Goal: Information Seeking & Learning: Learn about a topic

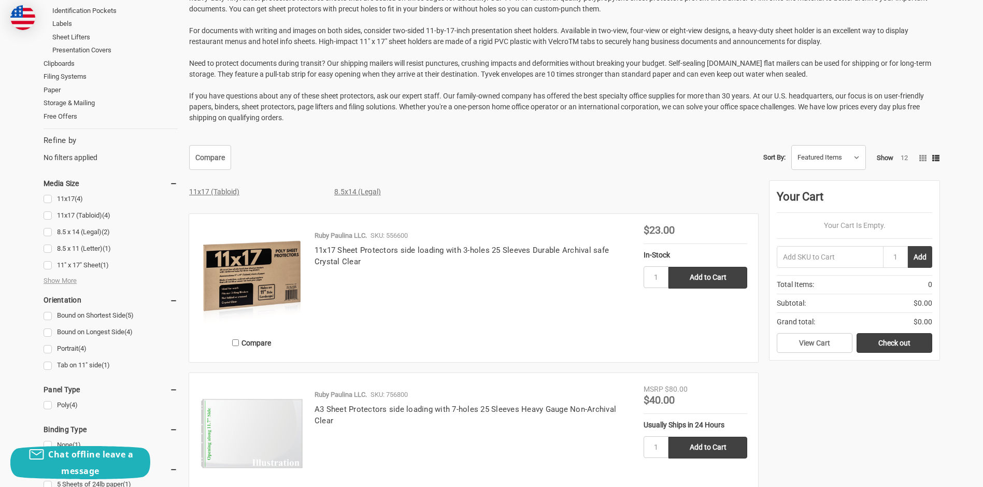
scroll to position [363, 0]
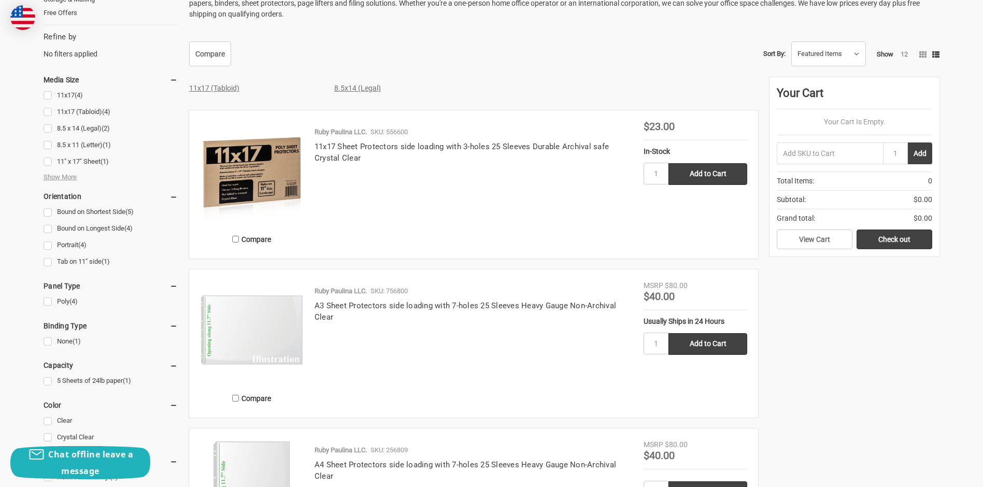
click at [284, 177] on img at bounding box center [252, 173] width 104 height 104
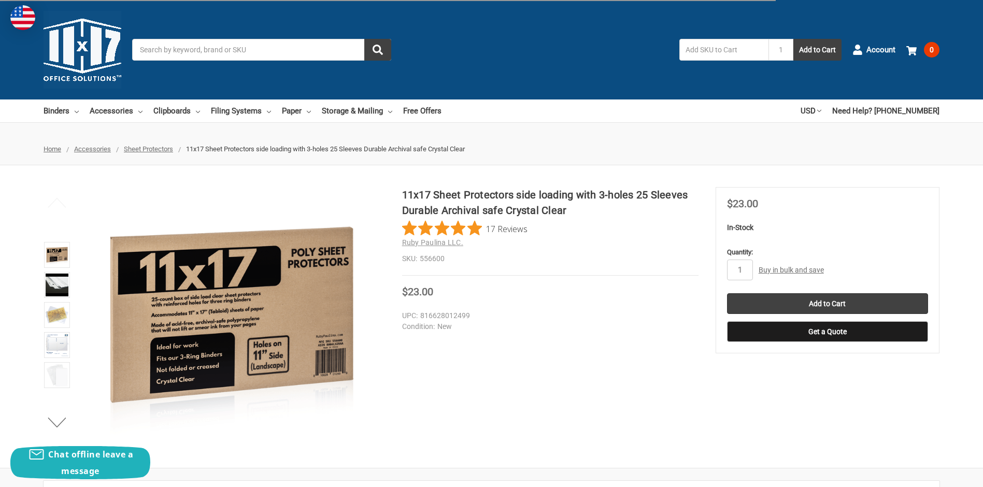
drag, startPoint x: 471, startPoint y: 316, endPoint x: 459, endPoint y: 316, distance: 11.9
click at [459, 316] on dd "816628012499" at bounding box center [548, 316] width 292 height 11
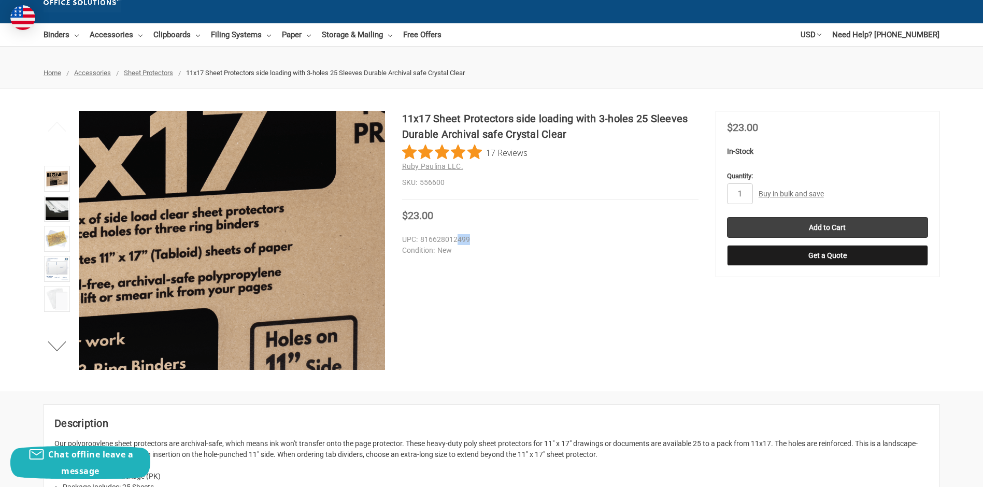
scroll to position [104, 0]
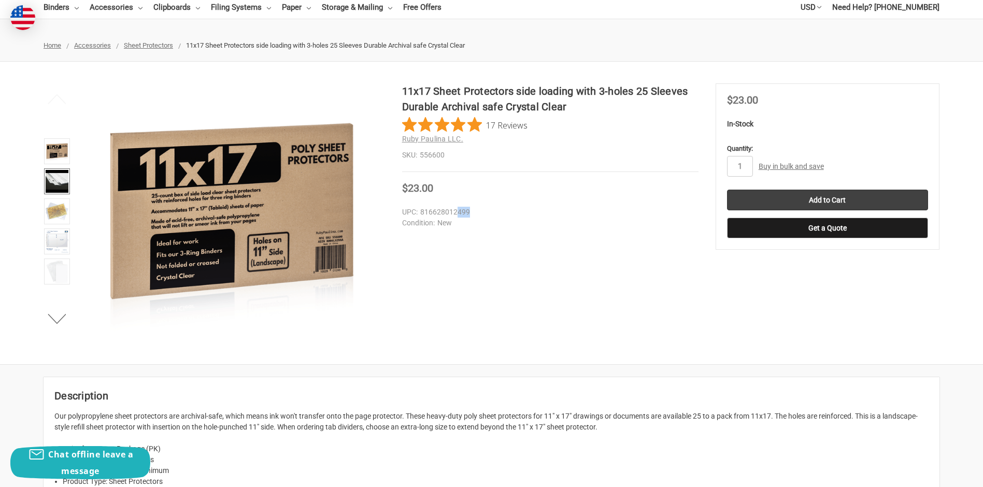
click at [53, 174] on img at bounding box center [57, 181] width 23 height 23
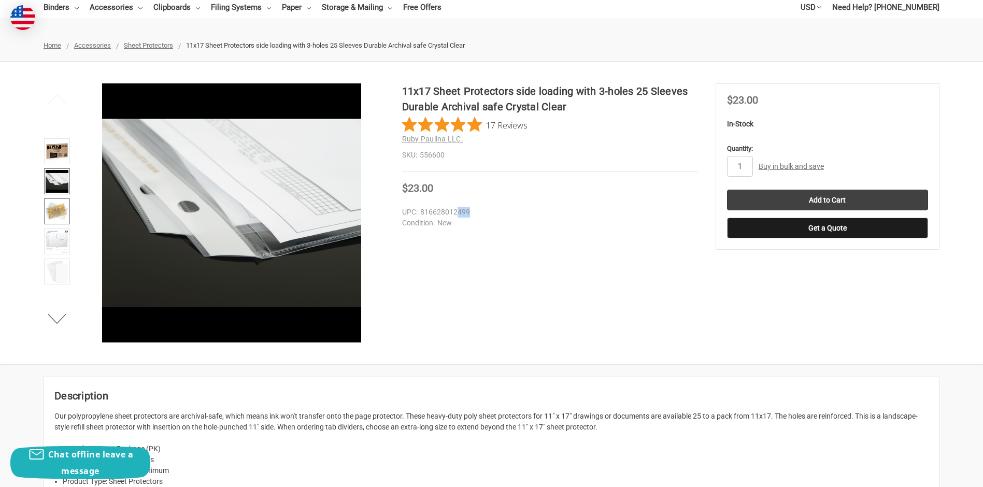
click at [55, 207] on img at bounding box center [57, 211] width 23 height 23
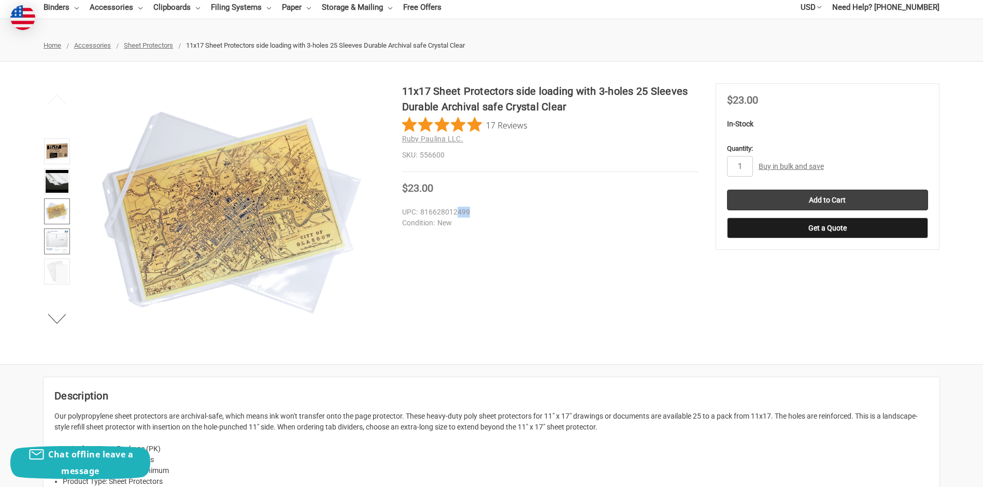
click at [52, 239] on img at bounding box center [57, 241] width 23 height 23
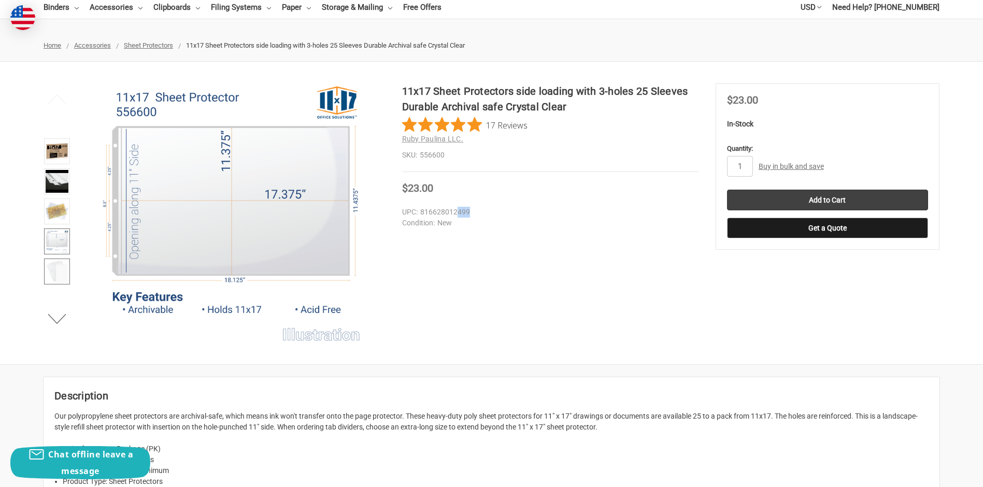
click at [62, 270] on img at bounding box center [57, 271] width 23 height 23
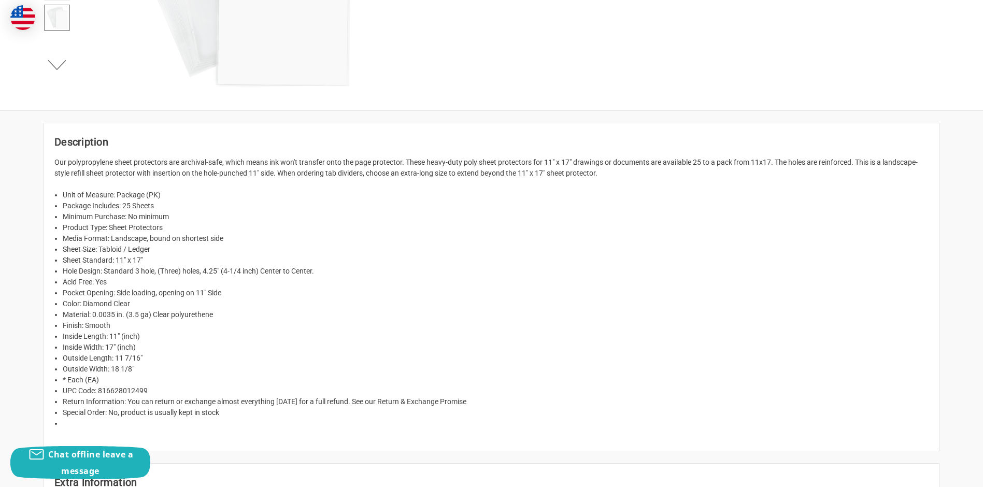
scroll to position [363, 0]
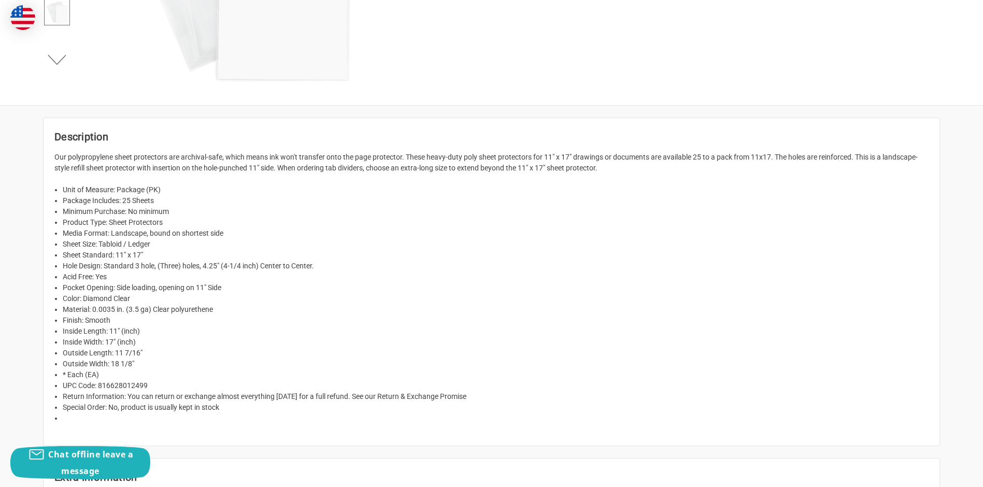
drag, startPoint x: 150, startPoint y: 388, endPoint x: 101, endPoint y: 387, distance: 49.3
click at [101, 387] on li "UPC Code: 816628012499" at bounding box center [496, 386] width 866 height 11
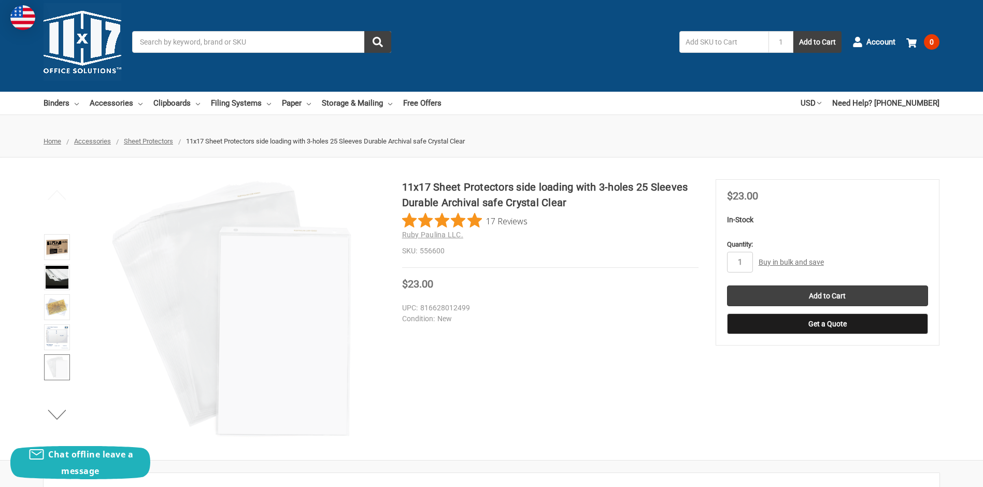
scroll to position [0, 0]
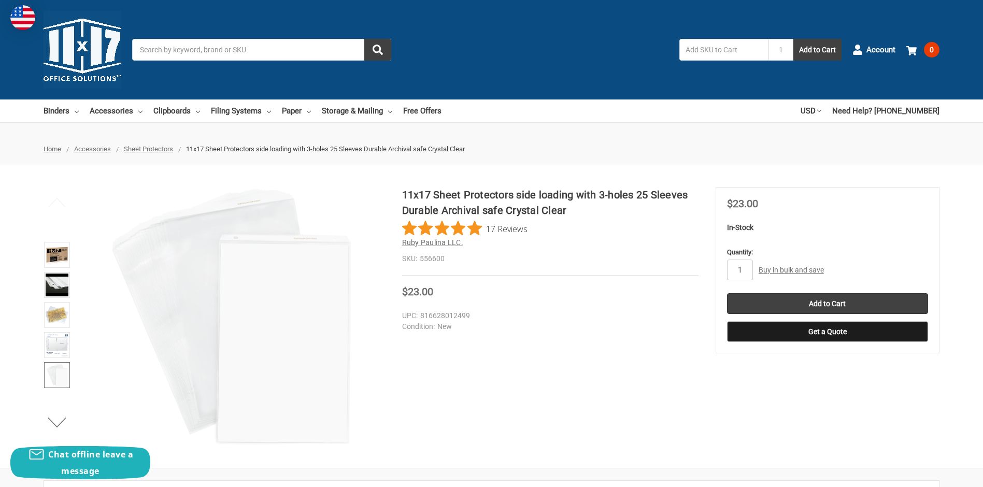
drag, startPoint x: 470, startPoint y: 245, endPoint x: 414, endPoint y: 245, distance: 56.0
click at [418, 246] on h2 "Ruby Paulina LLC." at bounding box center [550, 242] width 297 height 11
click at [440, 257] on dd "556600" at bounding box center [550, 258] width 297 height 11
click at [442, 257] on dd "556600" at bounding box center [550, 258] width 297 height 11
drag, startPoint x: 449, startPoint y: 257, endPoint x: 420, endPoint y: 261, distance: 29.4
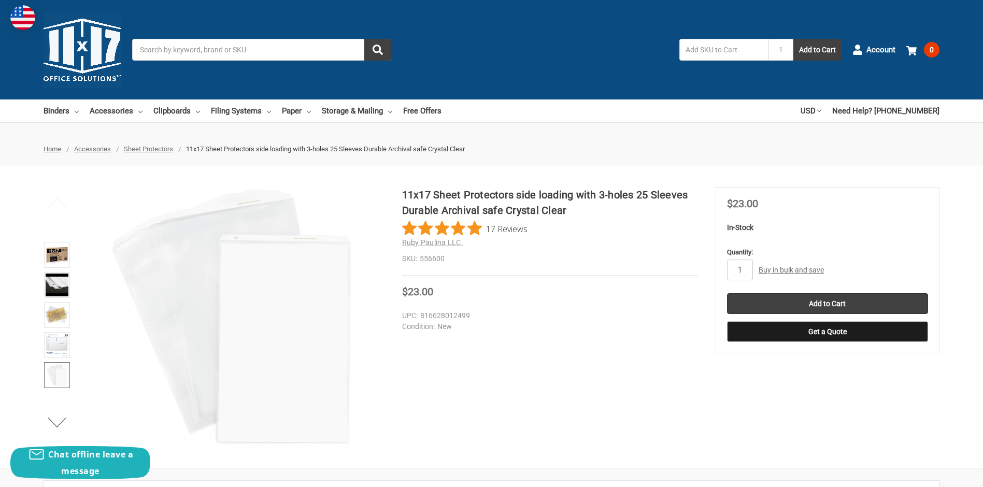
click at [420, 261] on dd "556600" at bounding box center [550, 258] width 297 height 11
copy dd "556600"
click at [63, 255] on img at bounding box center [57, 255] width 23 height 23
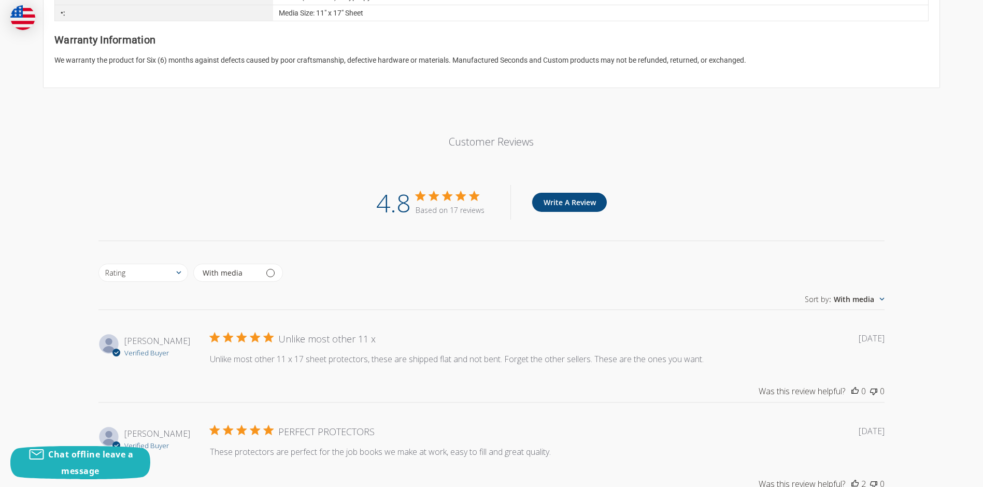
scroll to position [1089, 0]
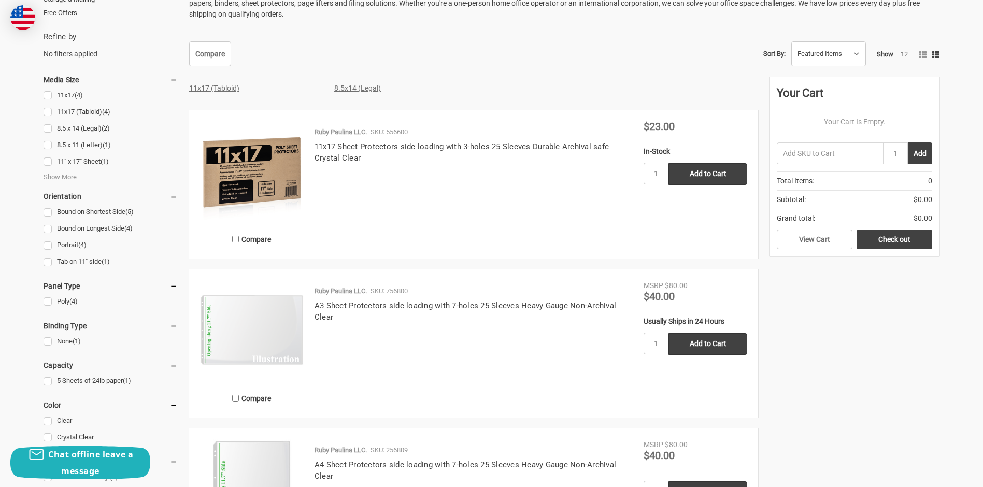
scroll to position [363, 0]
